Goal: Task Accomplishment & Management: Complete application form

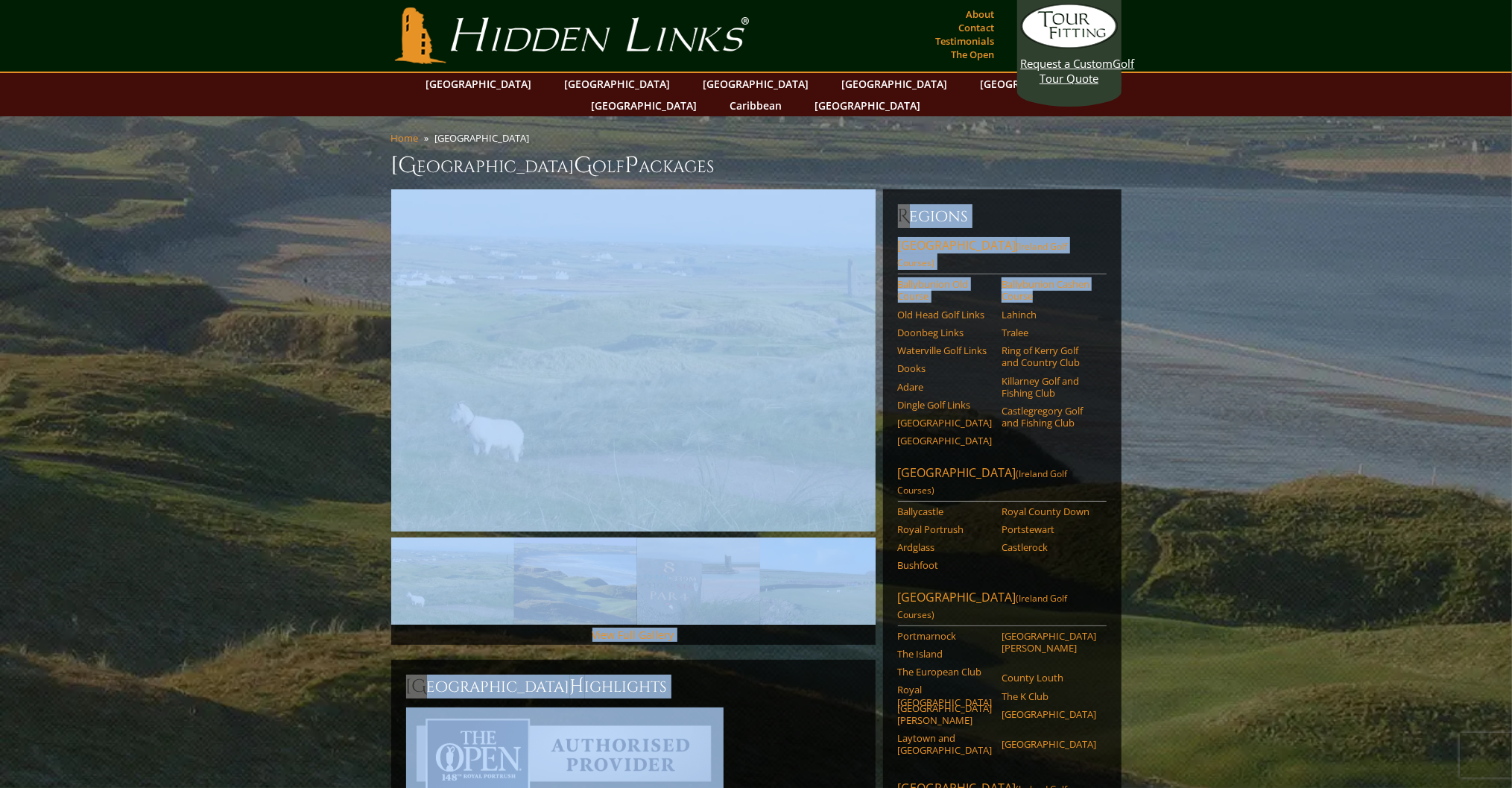
drag, startPoint x: 1511, startPoint y: 164, endPoint x: 1481, endPoint y: 258, distance: 98.7
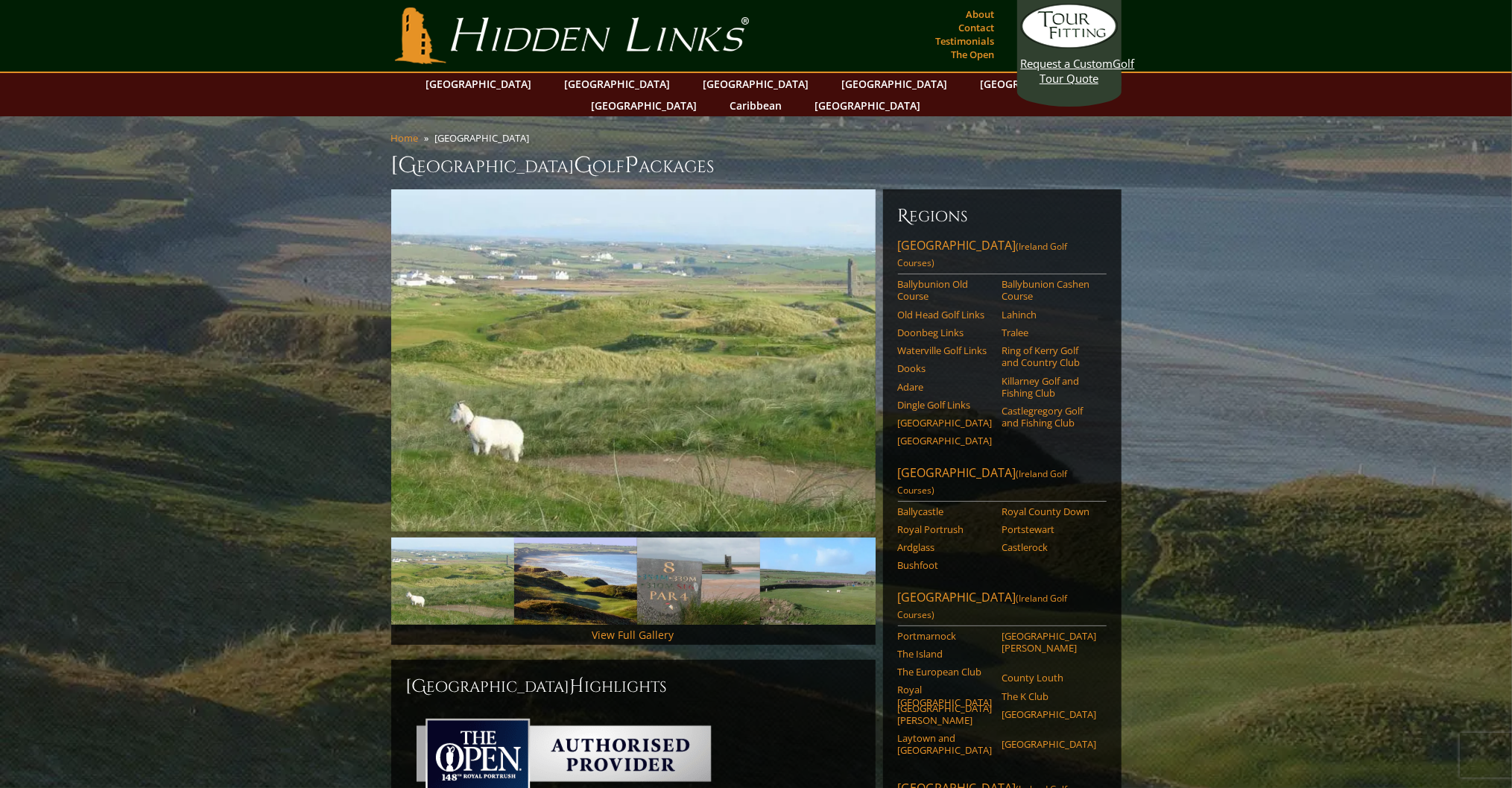
drag, startPoint x: 1481, startPoint y: 258, endPoint x: 1325, endPoint y: 312, distance: 165.1
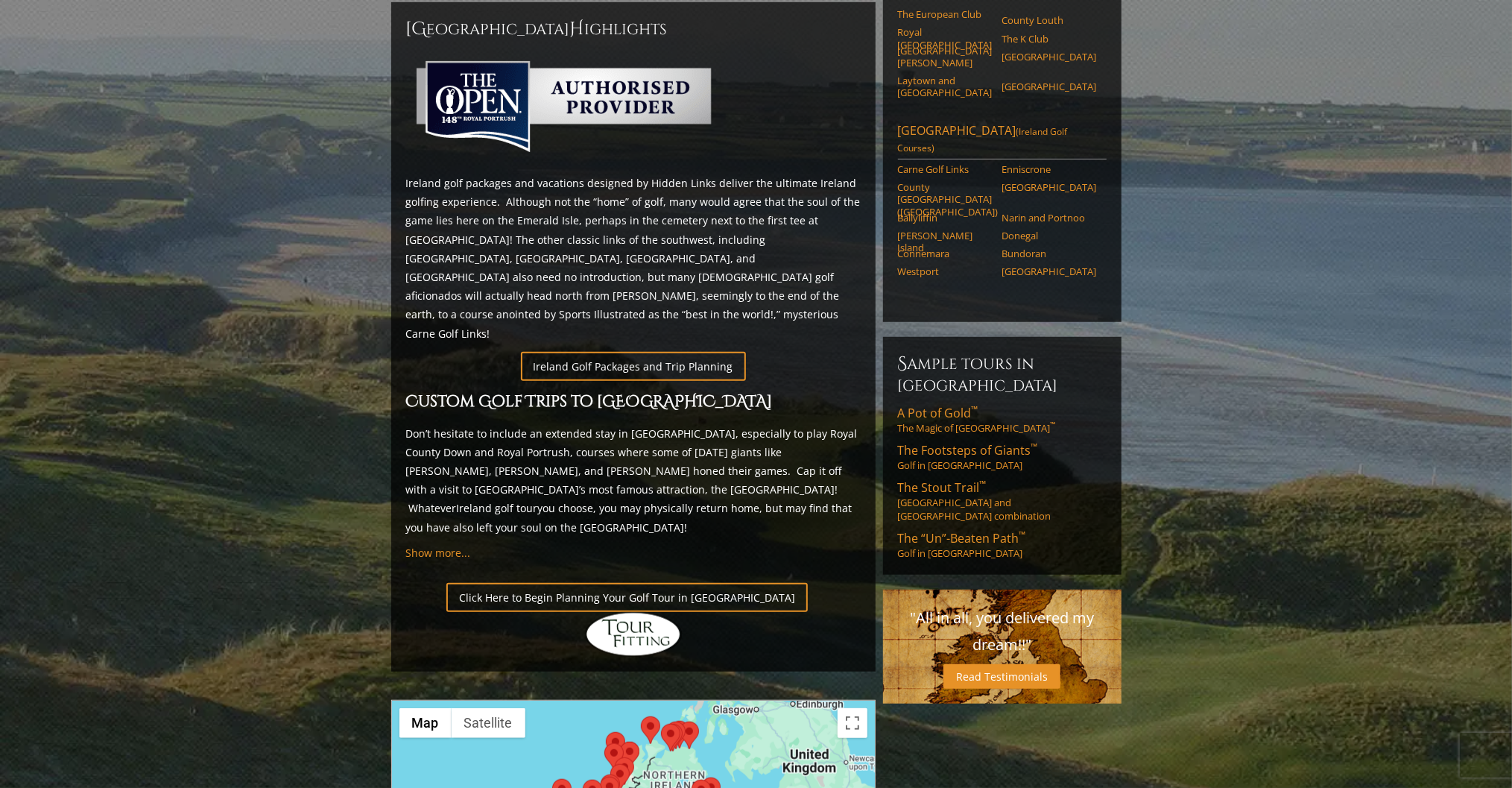
scroll to position [662, 0]
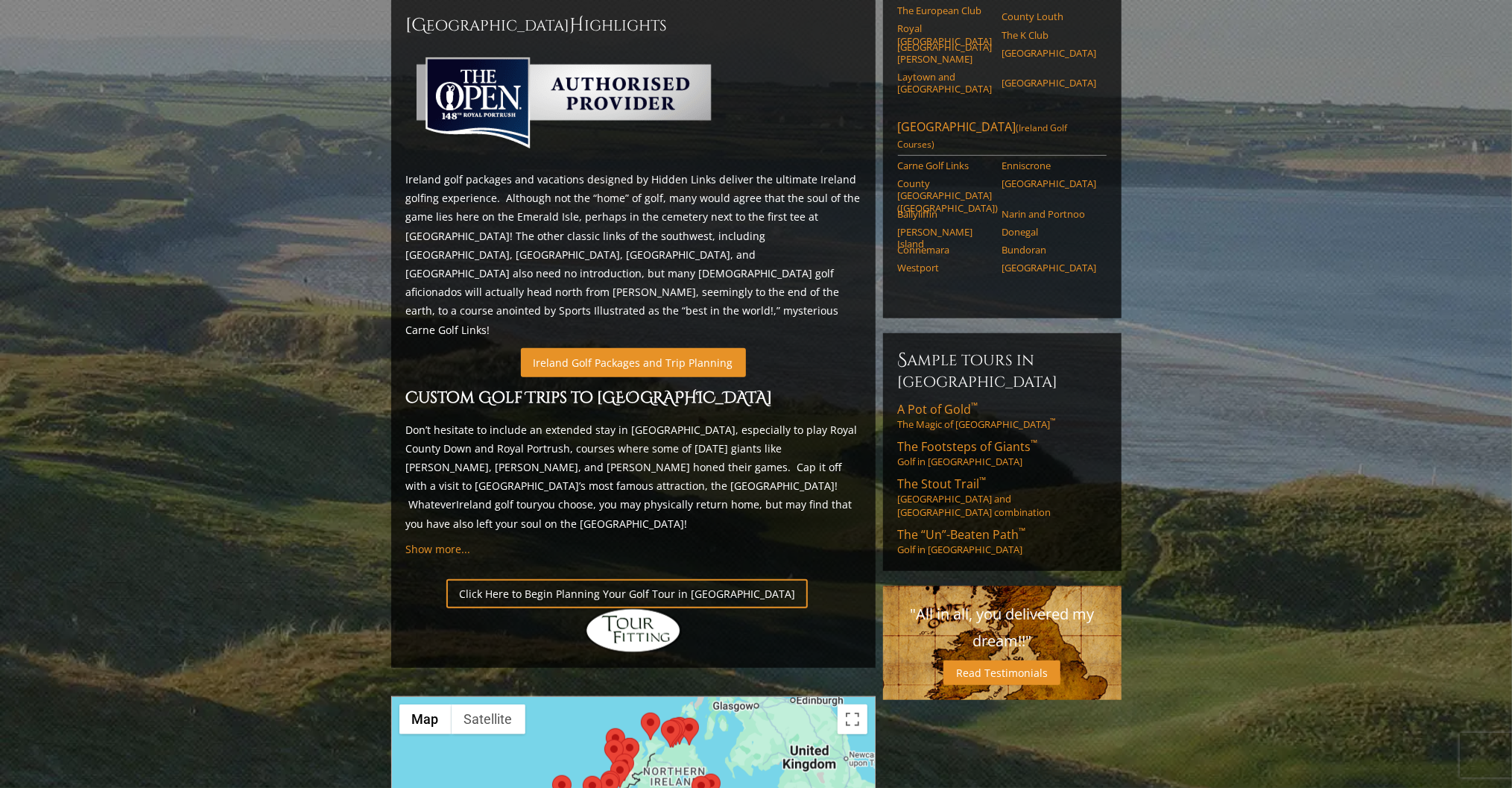
click at [650, 348] on link "Ireland Golf Packages and Trip Planning" at bounding box center [633, 362] width 225 height 29
